Goal: Task Accomplishment & Management: Manage account settings

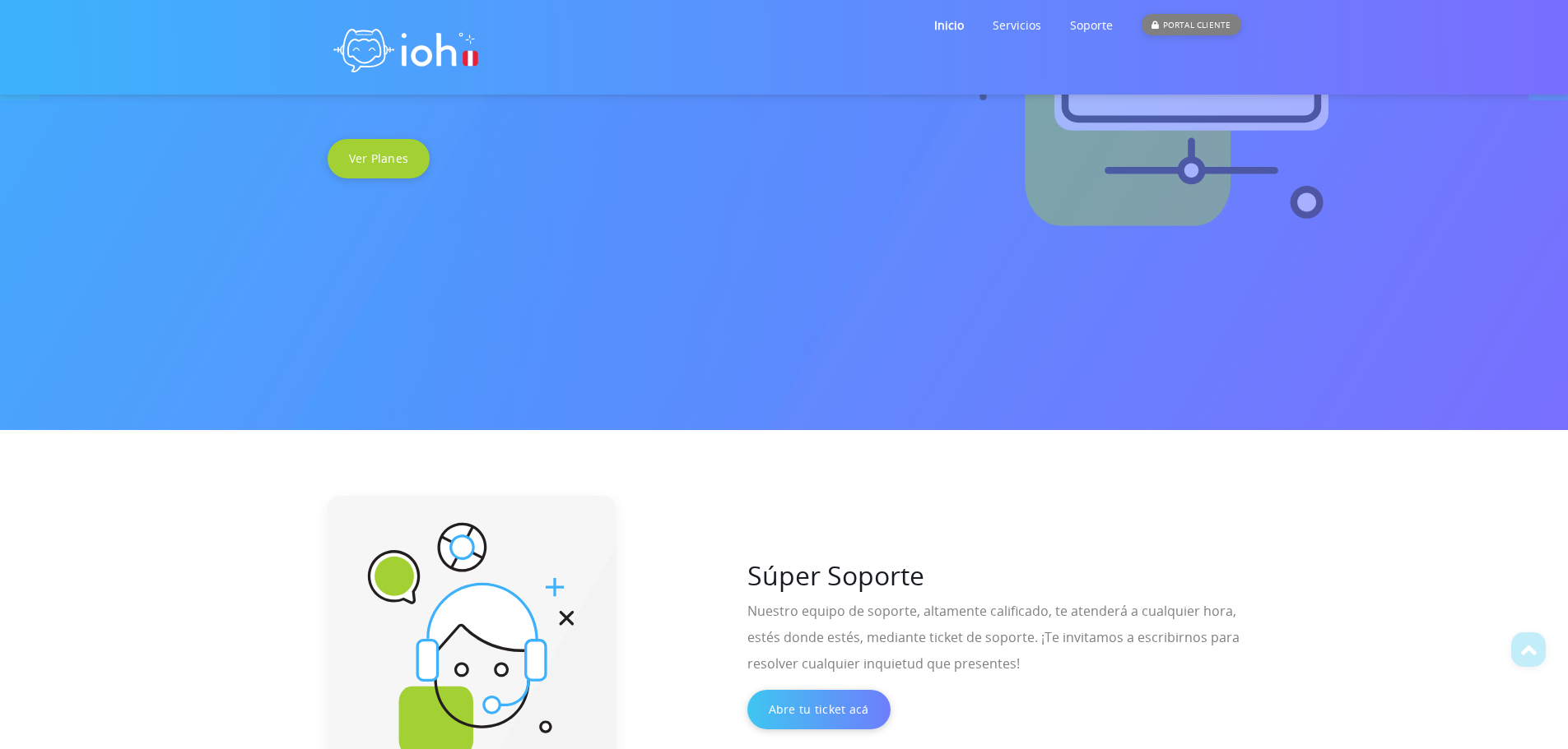
scroll to position [159, 0]
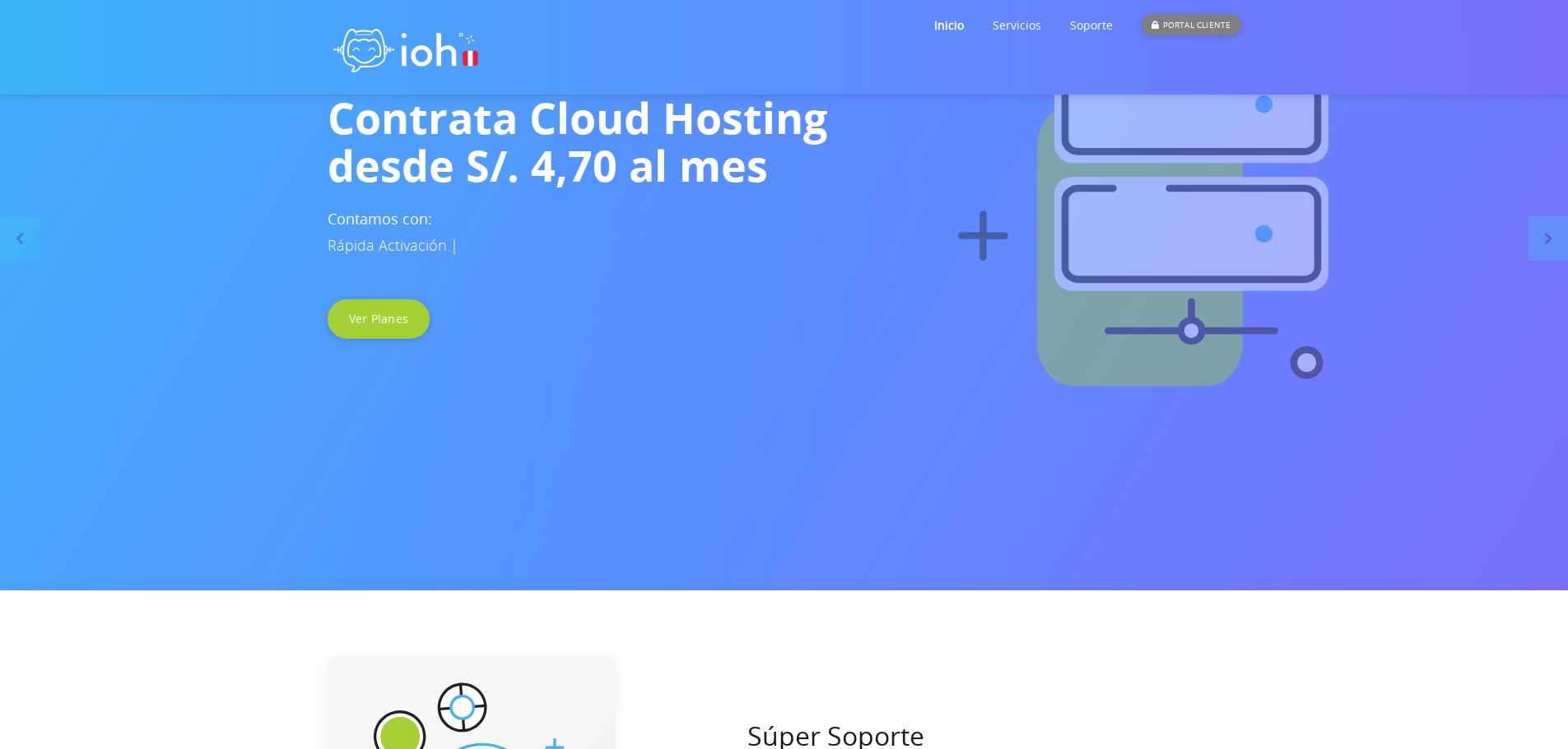
click at [1169, 25] on div "PORTAL CLIENTE" at bounding box center [1190, 24] width 99 height 21
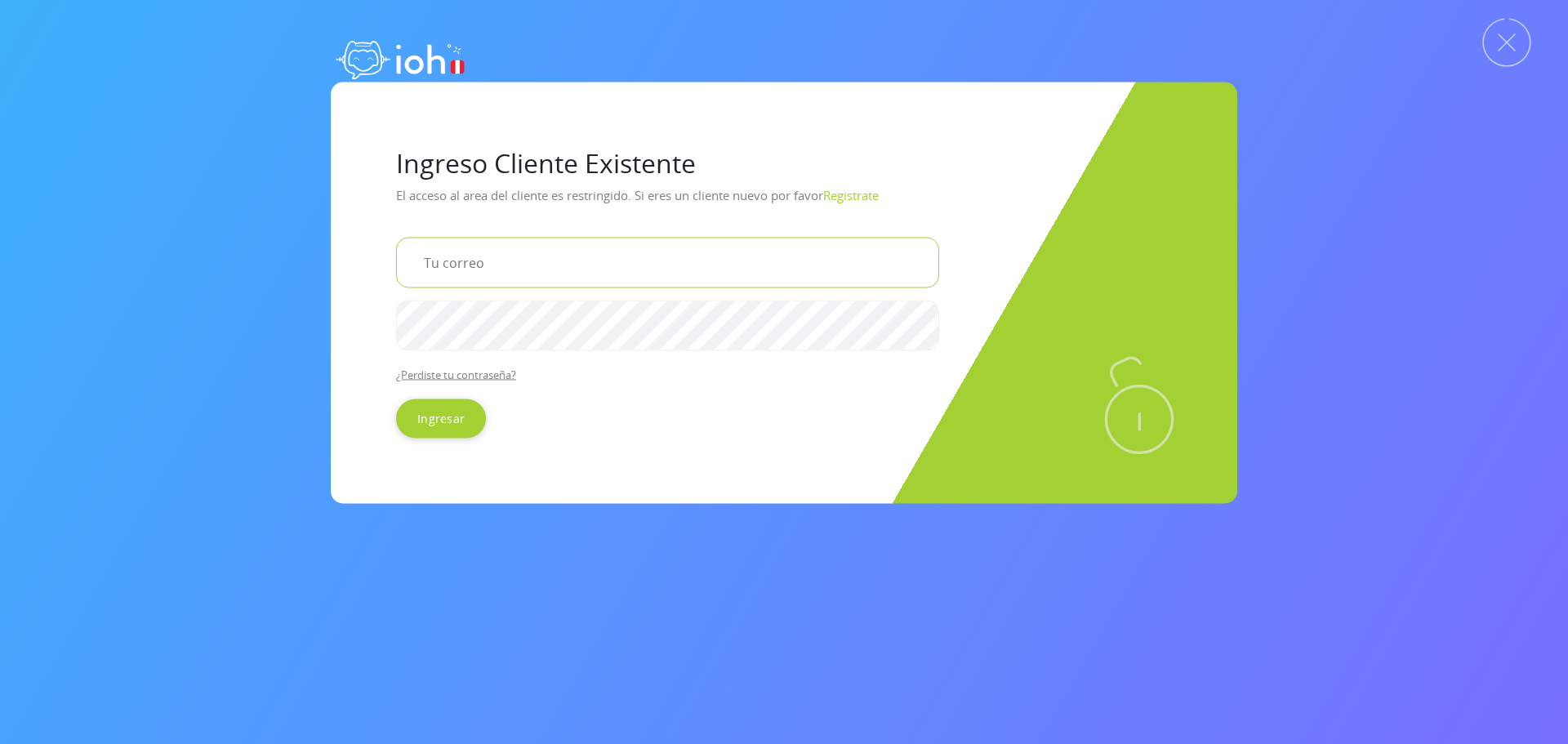
click at [496, 257] on input "email" at bounding box center [667, 262] width 543 height 50
type input "paul_luis@yahoo.com"
click at [396, 398] on input "Ingresar" at bounding box center [440, 418] width 90 height 39
